Goal: Transaction & Acquisition: Download file/media

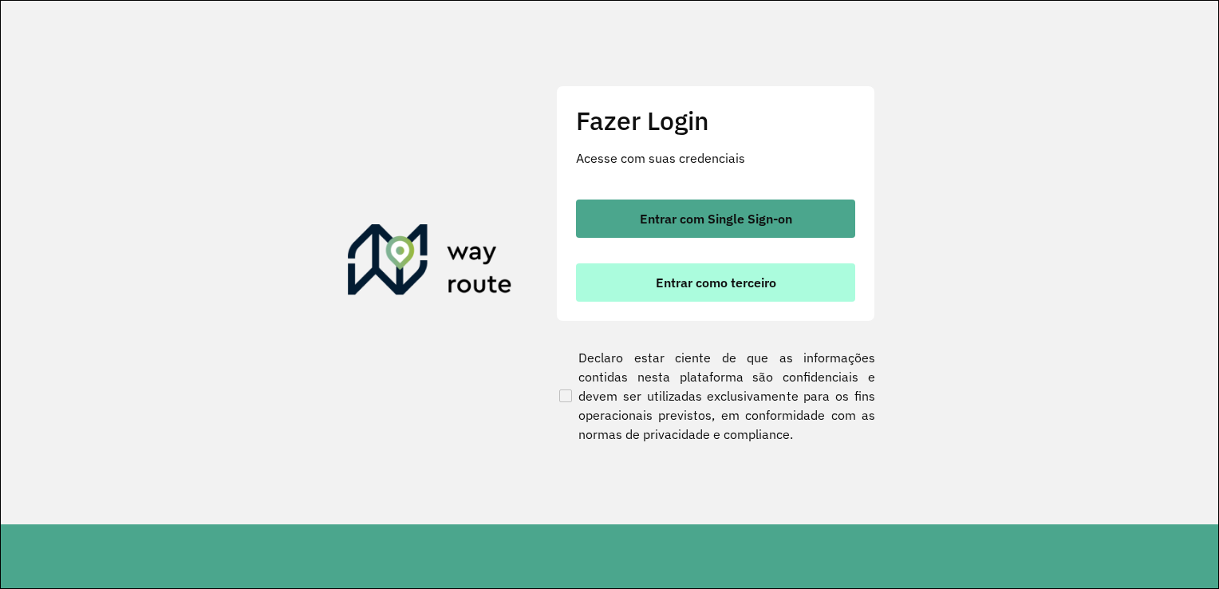
click at [733, 276] on span "Entrar como terceiro" at bounding box center [716, 282] width 120 height 13
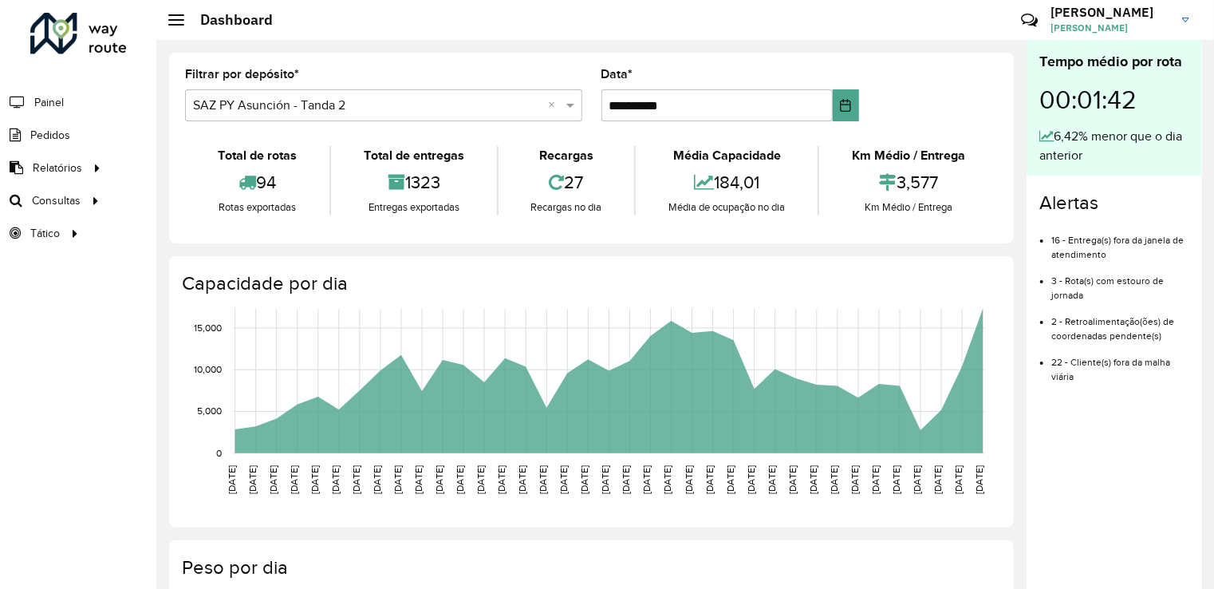
click at [57, 339] on div "Roteirizador AmbevTech Painel Pedidos Relatórios Clientes Clientes fora malha E…" at bounding box center [78, 294] width 156 height 589
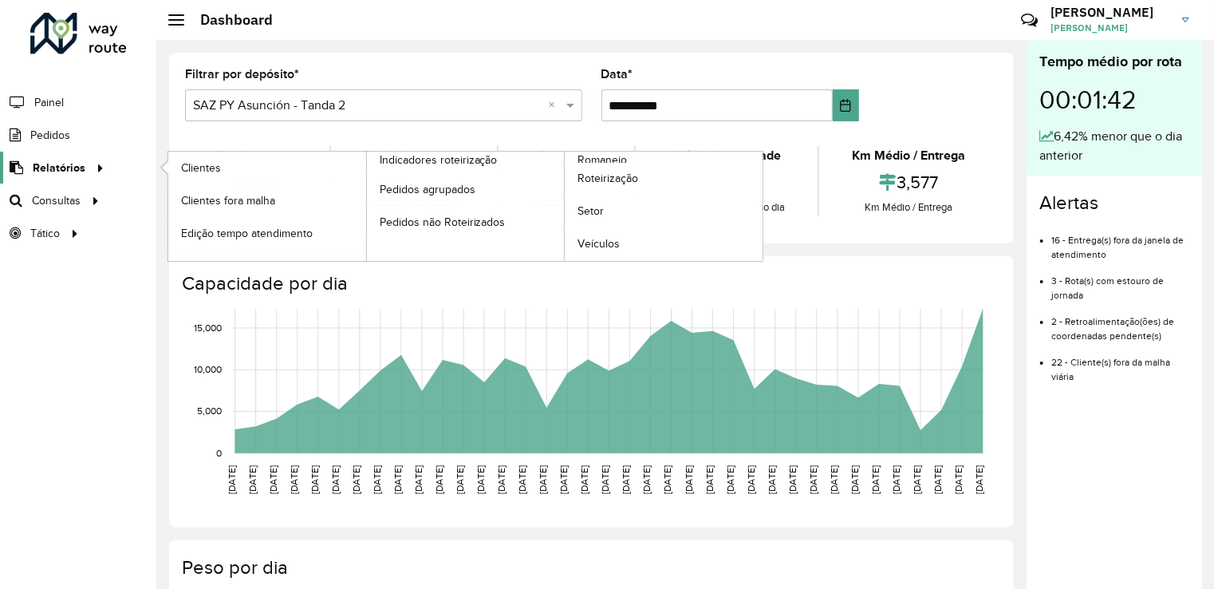
click at [63, 179] on link "Relatórios" at bounding box center [54, 168] width 109 height 32
click at [594, 180] on span "Roteirização" at bounding box center [610, 178] width 65 height 17
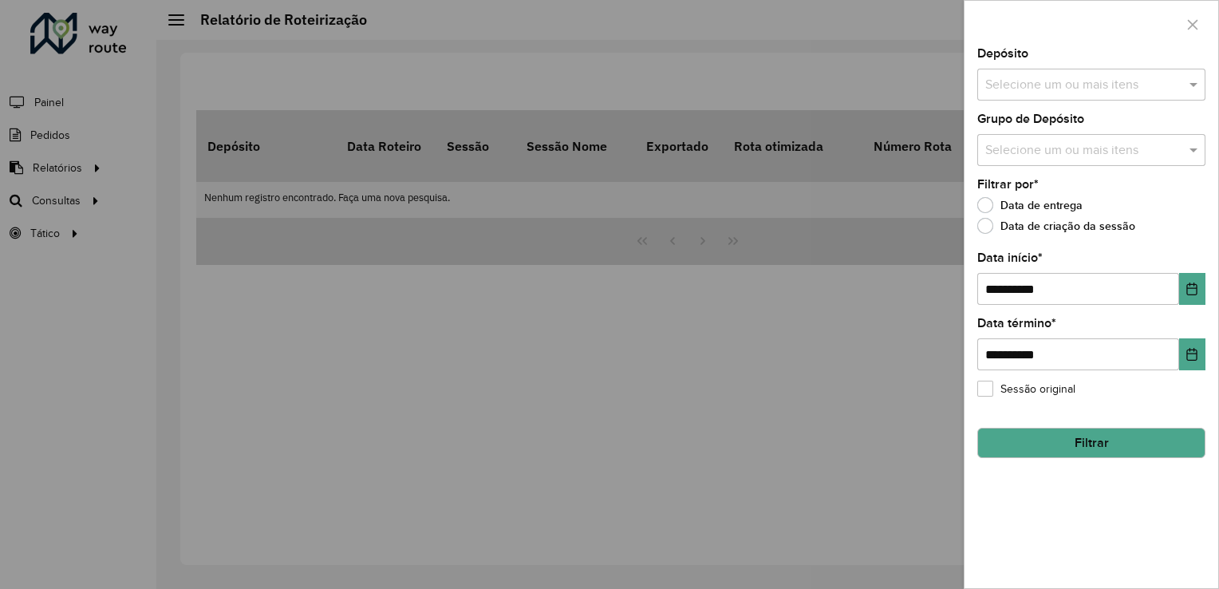
click at [1184, 89] on input "text" at bounding box center [1083, 85] width 204 height 19
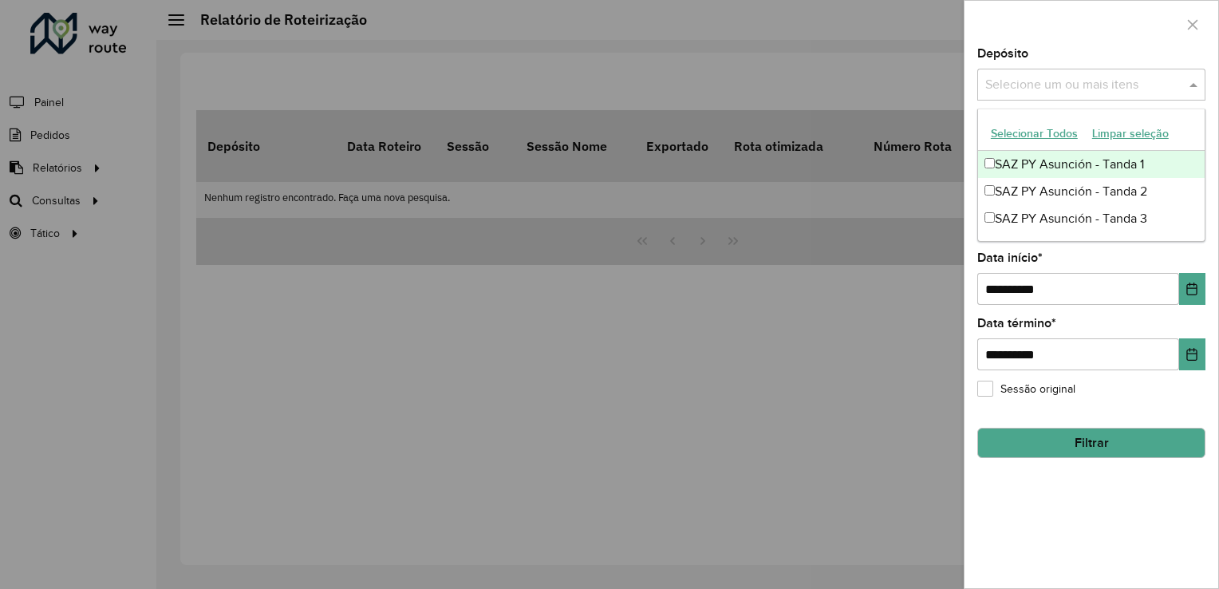
click at [1004, 136] on button "Selecionar Todos" at bounding box center [1034, 133] width 101 height 25
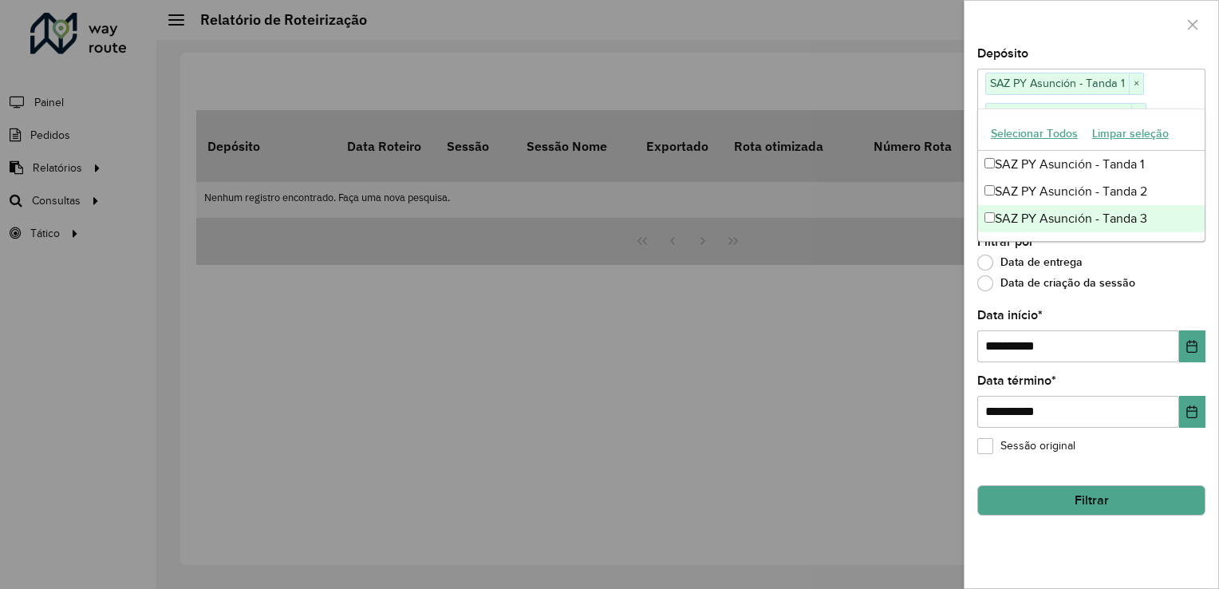
click at [1140, 296] on div "**********" at bounding box center [1092, 318] width 254 height 540
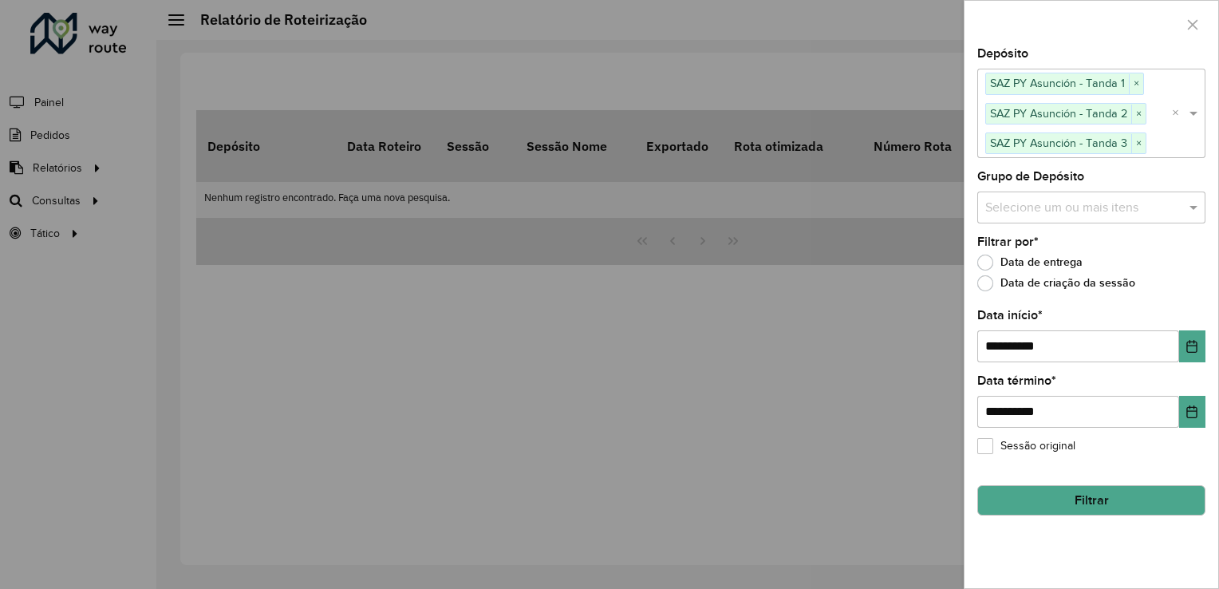
click at [1134, 199] on input "text" at bounding box center [1083, 207] width 204 height 19
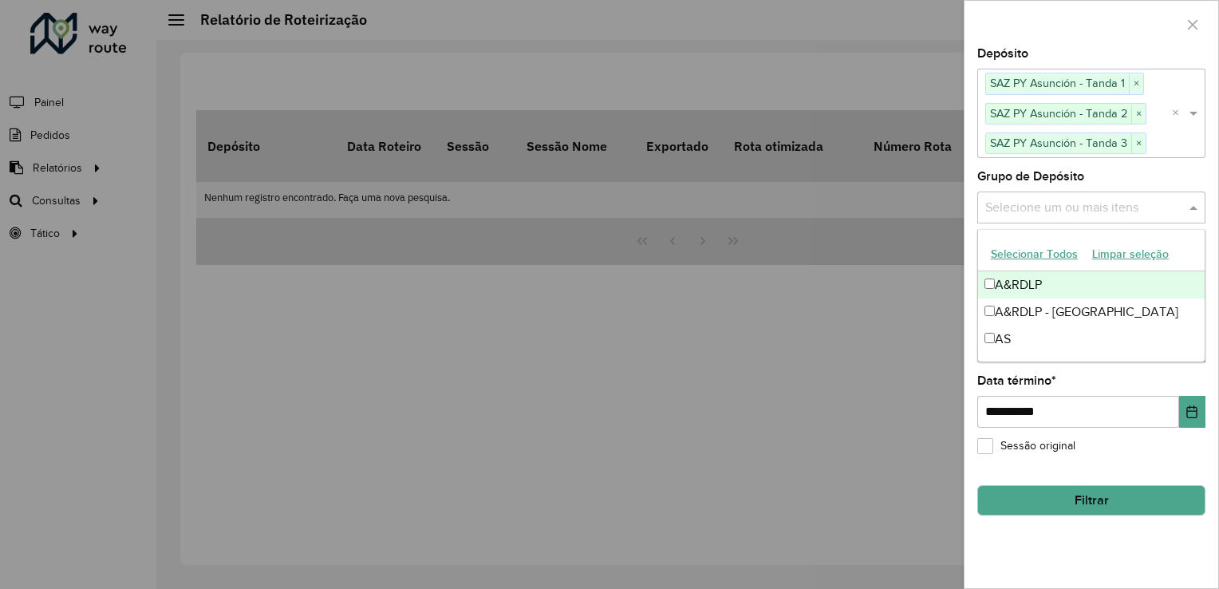
click at [1001, 251] on button "Selecionar Todos" at bounding box center [1034, 254] width 101 height 25
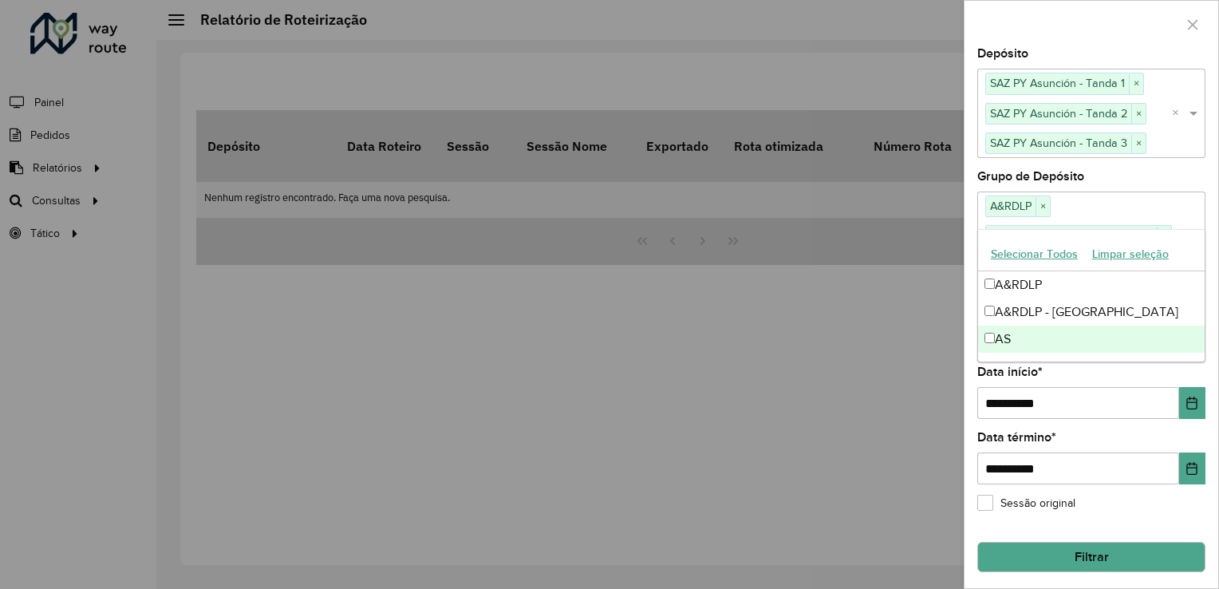
click at [1082, 542] on button "Filtrar" at bounding box center [1091, 557] width 228 height 30
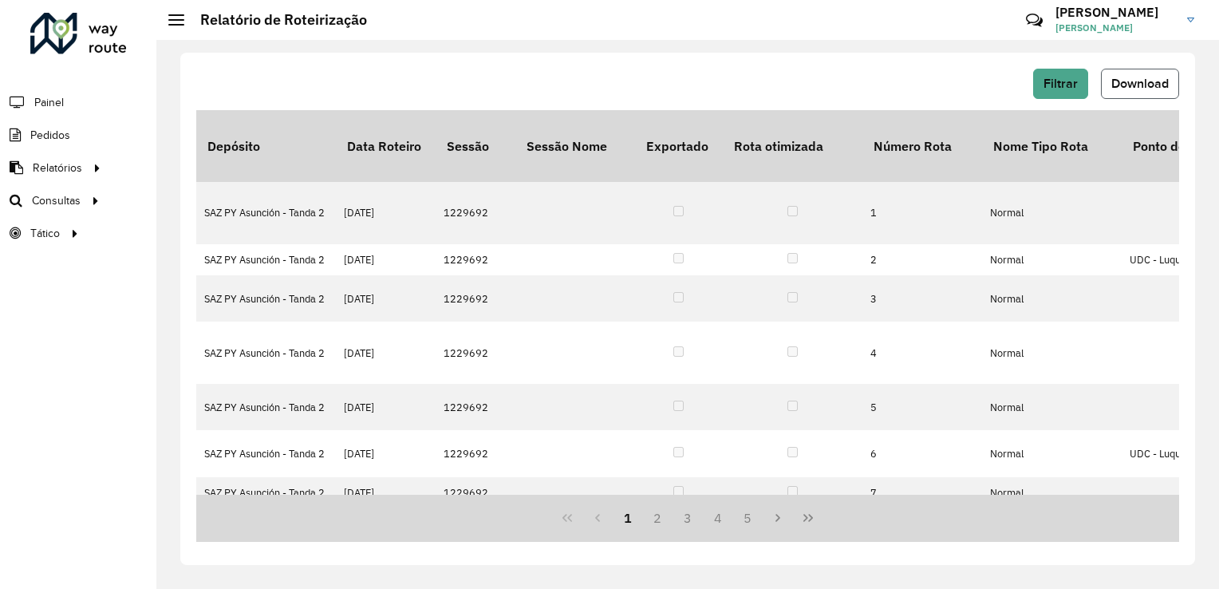
click at [1139, 85] on span "Download" at bounding box center [1140, 84] width 57 height 14
